Goal: Check status: Check status

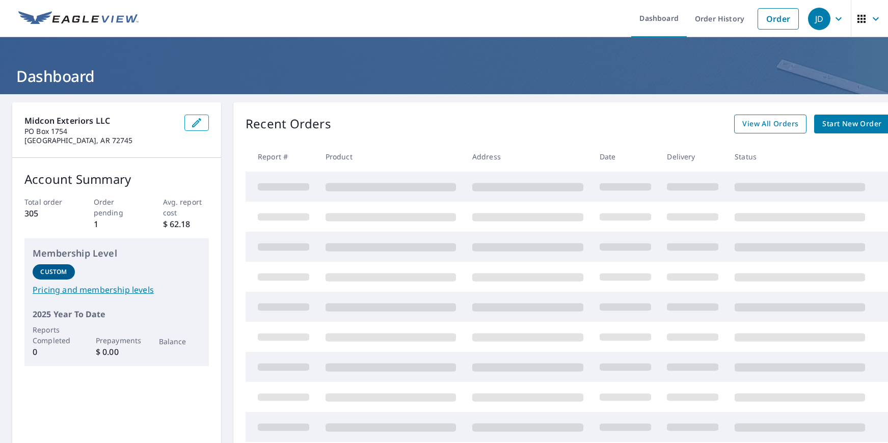
click at [757, 124] on span "View All Orders" at bounding box center [770, 124] width 56 height 13
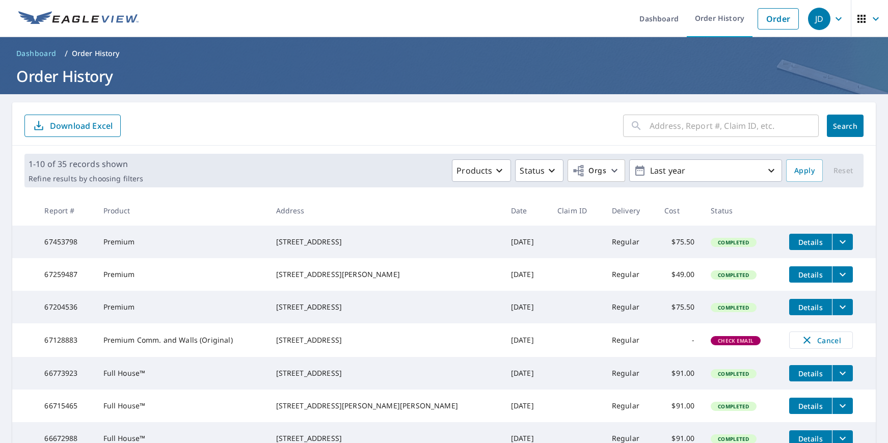
click at [676, 130] on input "text" at bounding box center [733, 126] width 169 height 29
type input "[GEOGRAPHIC_DATA]"
click button "Search" at bounding box center [845, 126] width 37 height 22
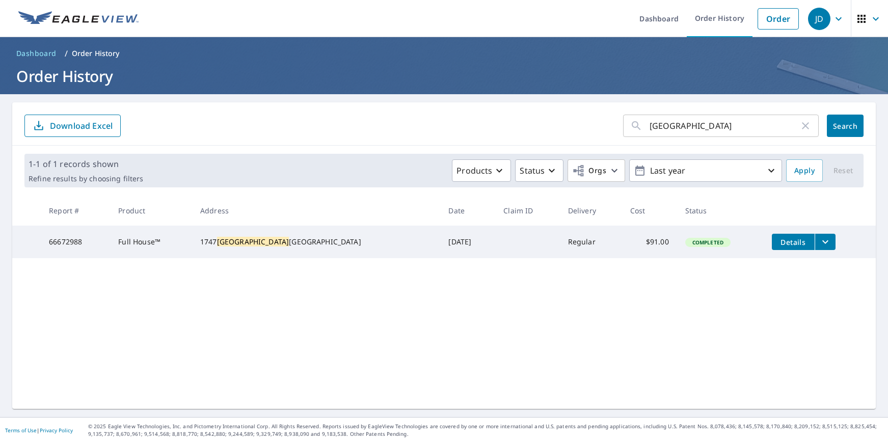
click at [275, 247] on div "[STREET_ADDRESS]" at bounding box center [316, 242] width 232 height 10
click at [819, 246] on icon "filesDropdownBtn-66672988" at bounding box center [825, 242] width 12 height 12
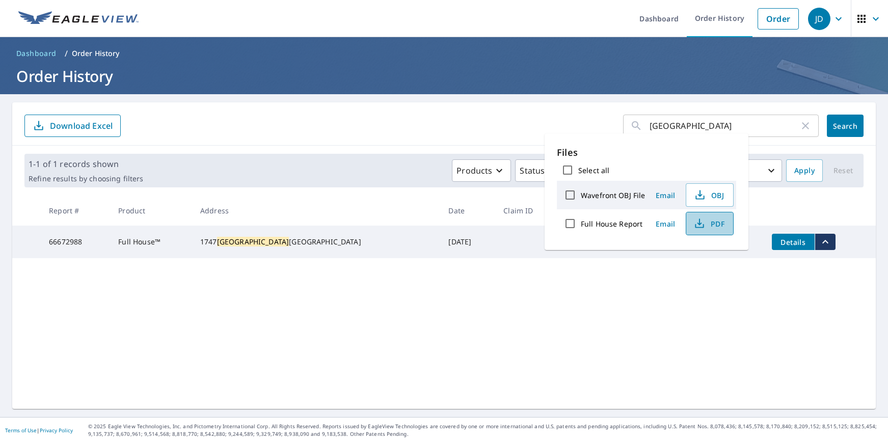
click at [699, 224] on icon "button" at bounding box center [699, 222] width 5 height 7
